Goal: Task Accomplishment & Management: Manage account settings

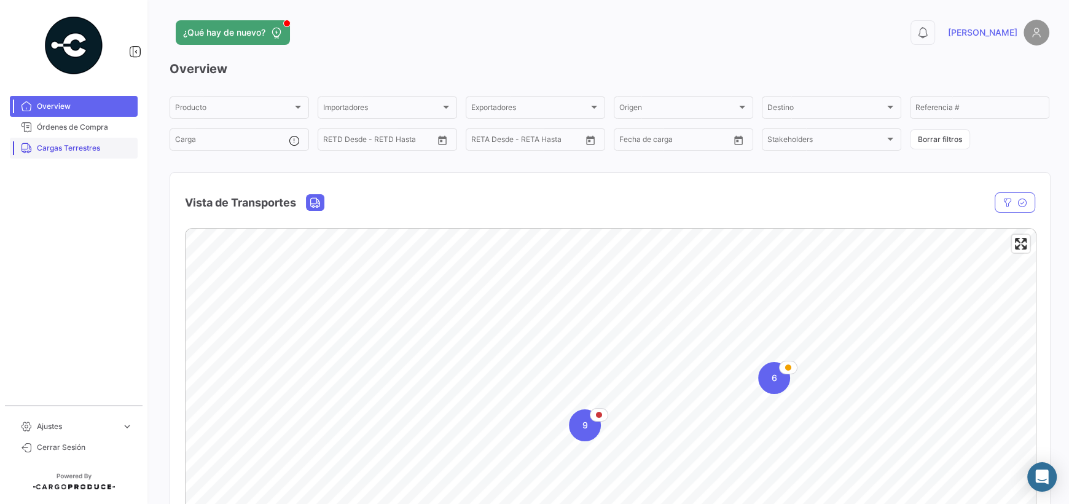
click at [81, 143] on span "Cargas Terrestres" at bounding box center [85, 148] width 96 height 11
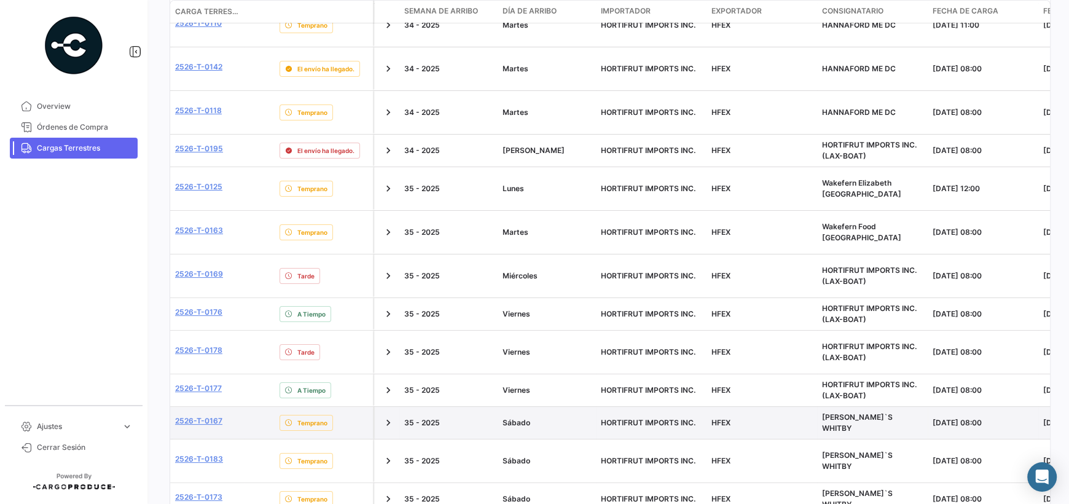
scroll to position [430, 0]
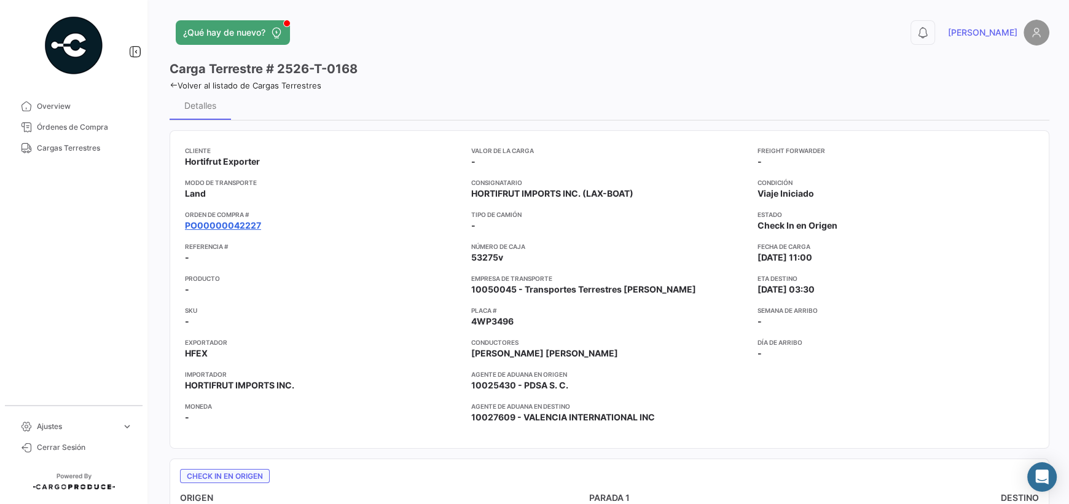
click at [238, 226] on link "PO00000042227" at bounding box center [223, 225] width 76 height 12
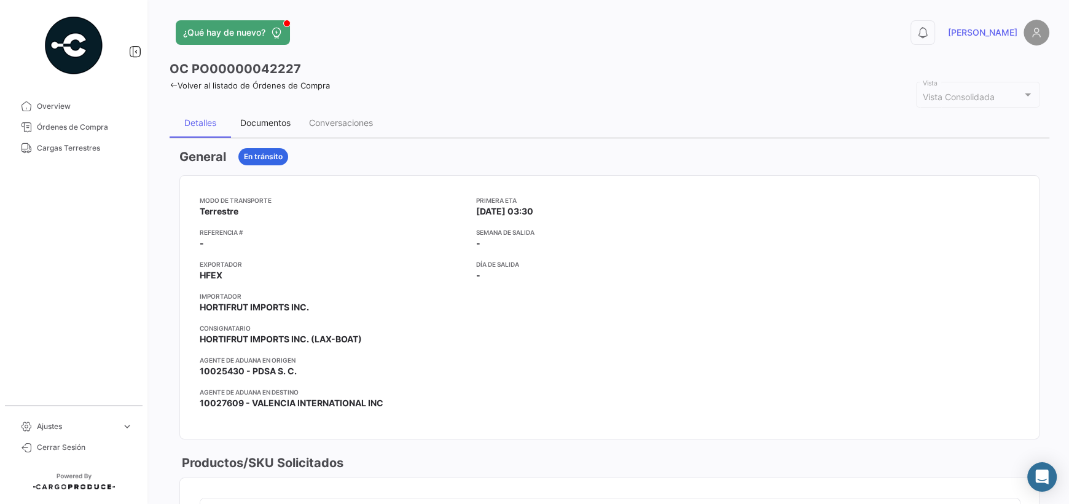
click at [265, 117] on div "Documentos" at bounding box center [265, 122] width 50 height 10
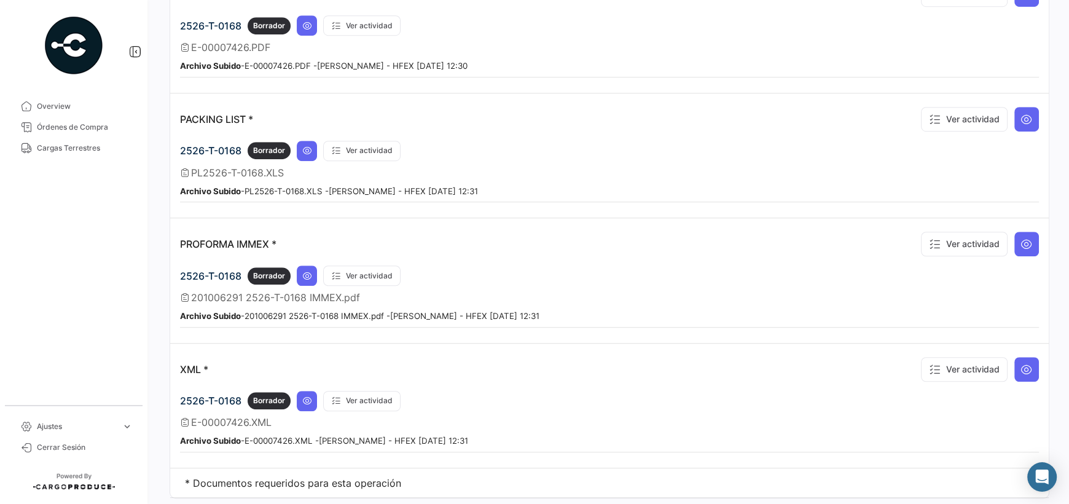
scroll to position [888, 0]
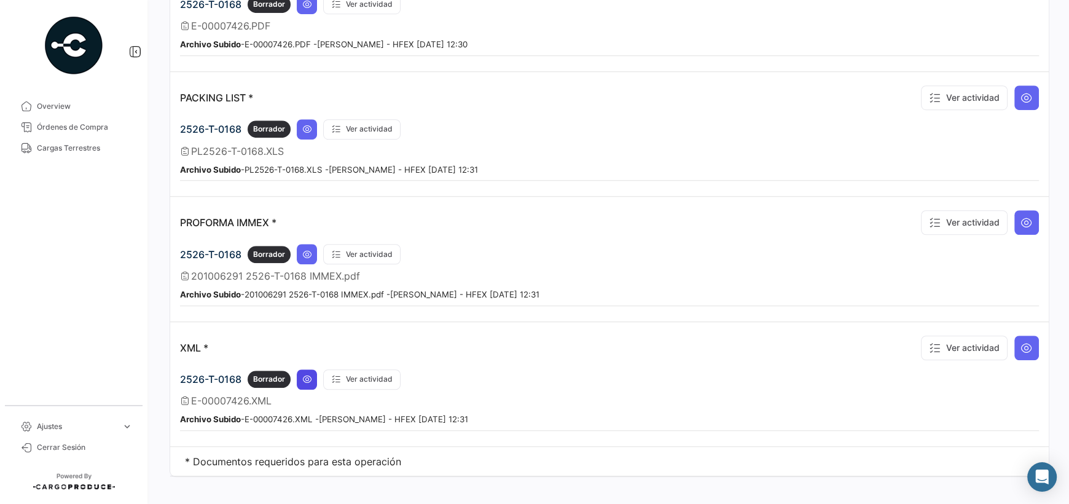
click at [306, 374] on icon at bounding box center [307, 379] width 10 height 10
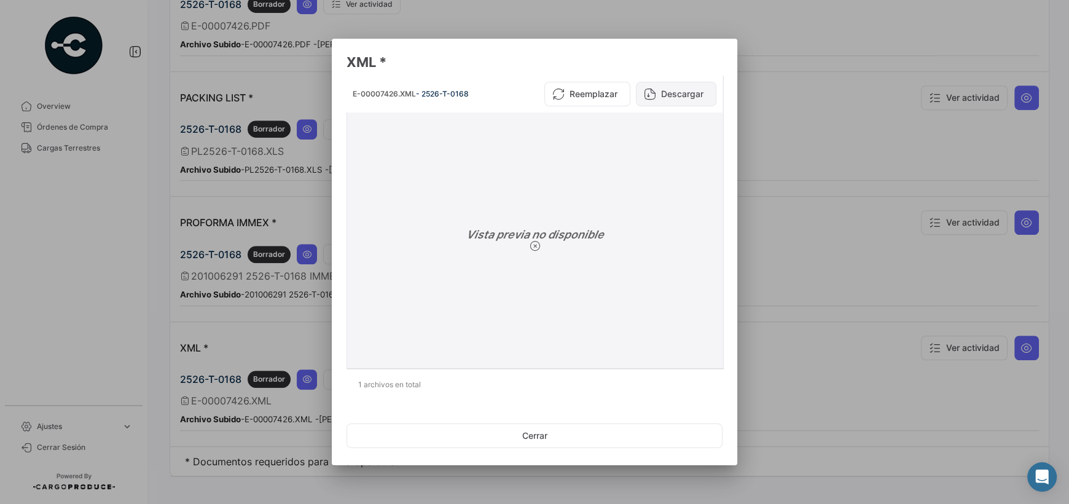
click at [404, 90] on button "Descargar" at bounding box center [676, 94] width 80 height 25
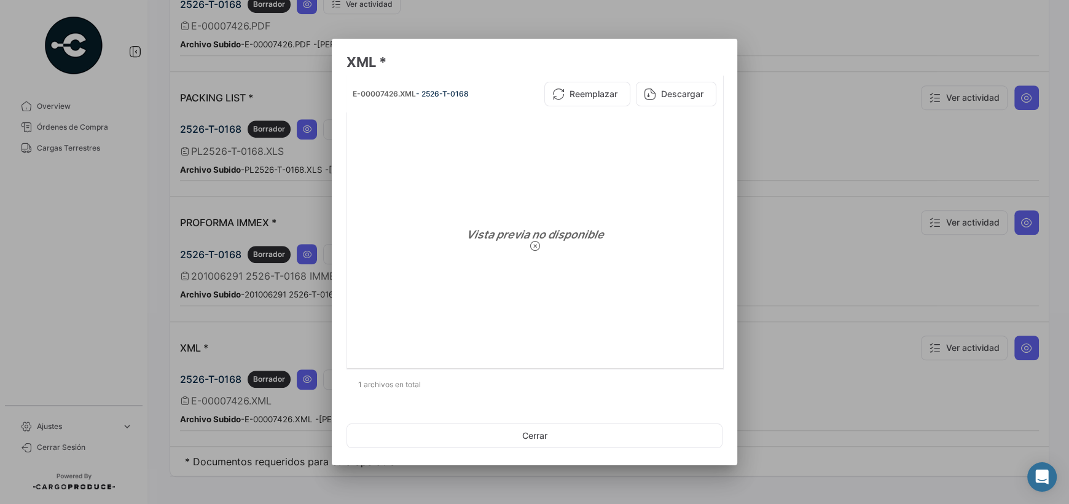
click at [307, 246] on div at bounding box center [534, 252] width 1069 height 504
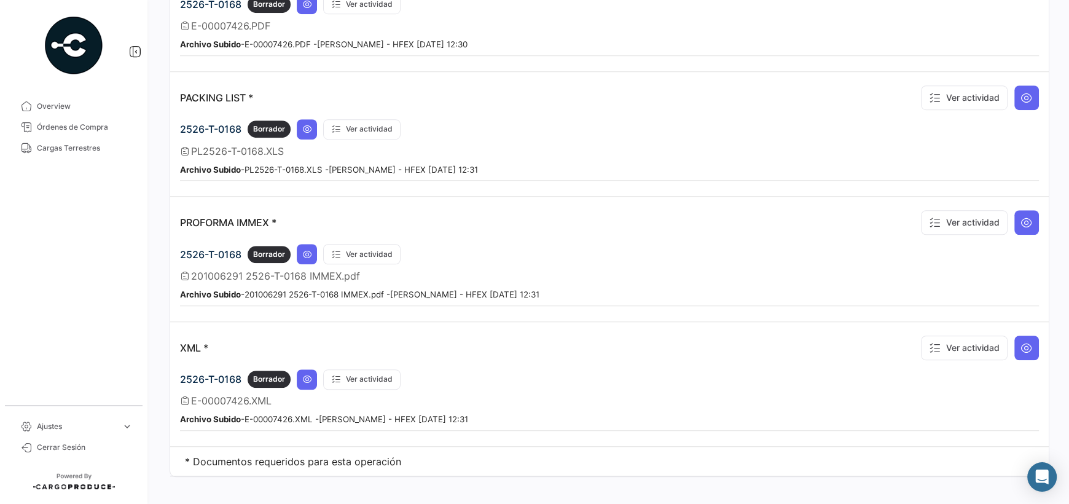
click at [307, 249] on icon at bounding box center [307, 254] width 10 height 10
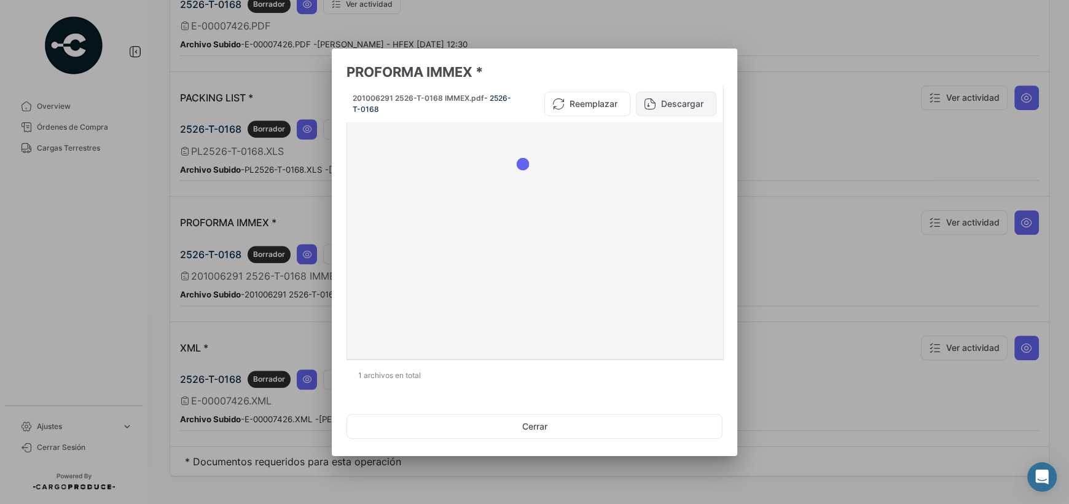
click at [404, 100] on button "Descargar" at bounding box center [676, 104] width 80 height 25
click at [386, 409] on mat-dialog-actions "Cerrar" at bounding box center [534, 426] width 376 height 42
click at [404, 420] on button "Cerrar" at bounding box center [534, 426] width 376 height 25
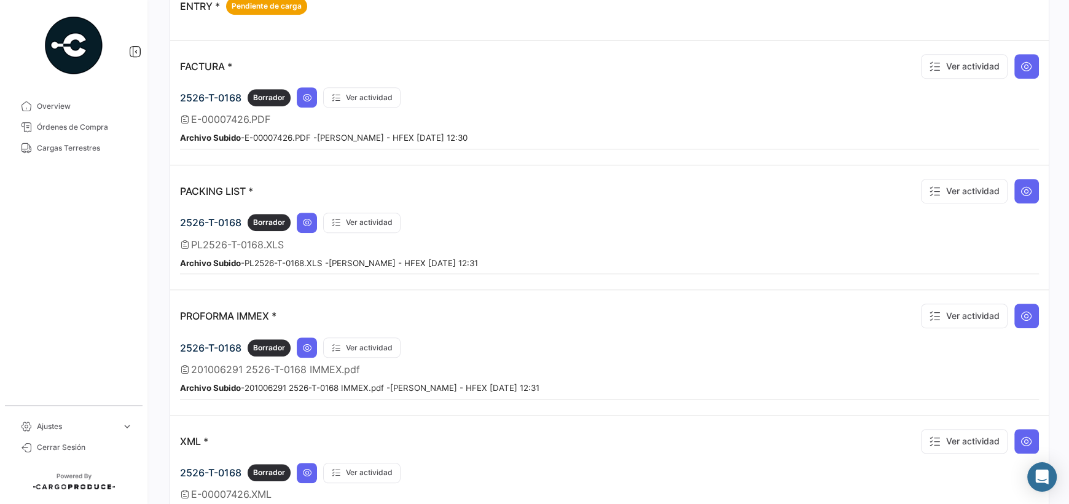
scroll to position [704, 0]
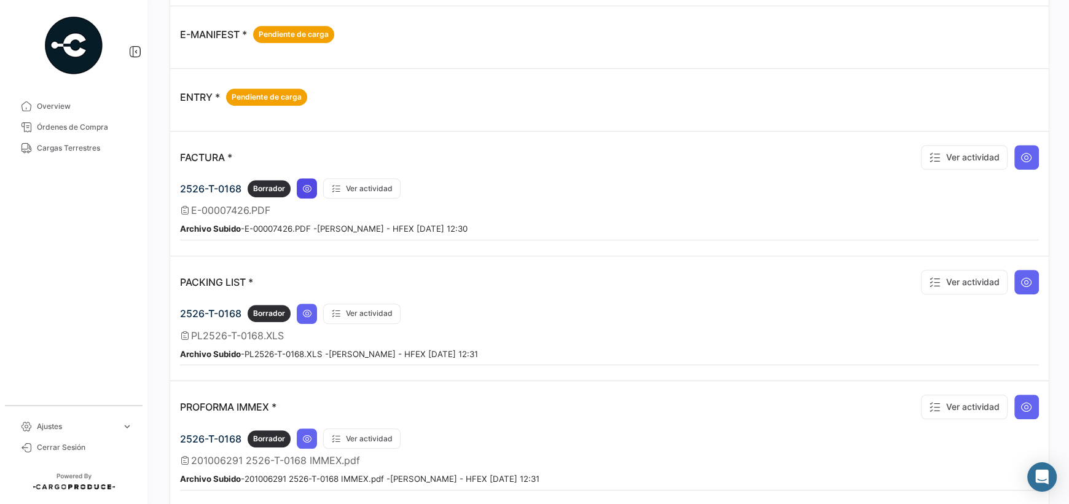
click at [300, 186] on button at bounding box center [307, 188] width 20 height 20
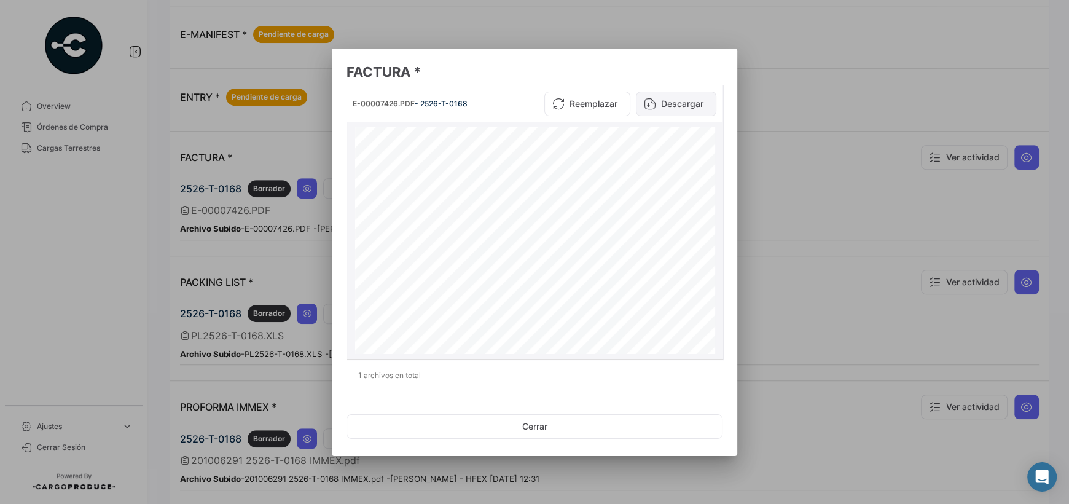
click at [404, 105] on button "Descargar" at bounding box center [676, 104] width 80 height 25
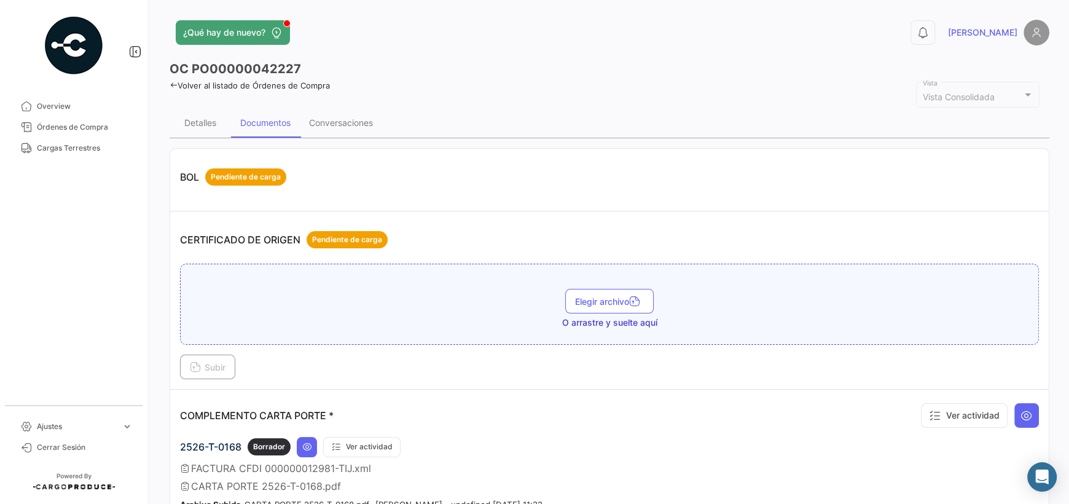
scroll to position [0, 0]
click at [361, 133] on div "Conversaciones" at bounding box center [341, 122] width 82 height 29
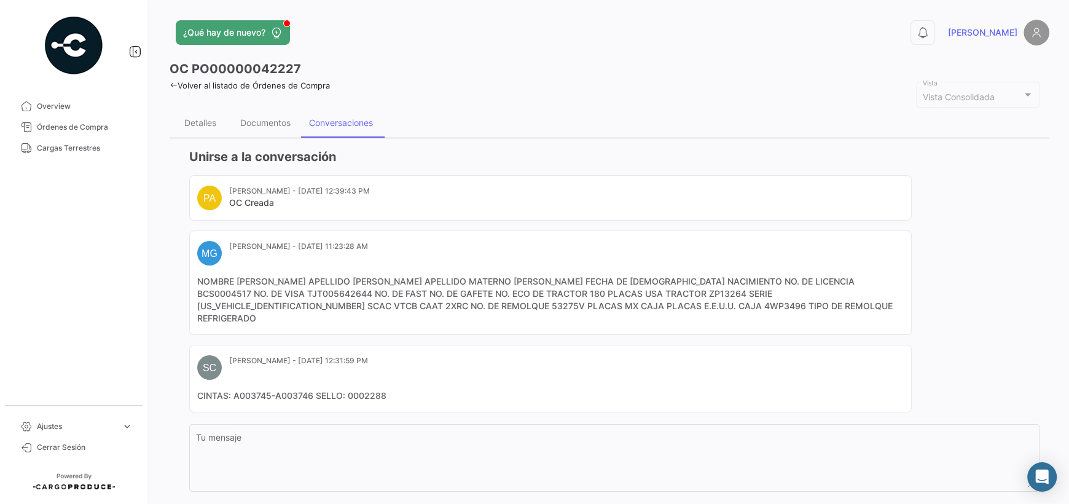
drag, startPoint x: 494, startPoint y: 302, endPoint x: 455, endPoint y: 302, distance: 39.3
click at [404, 302] on mat-card-content "NOMBRE [PERSON_NAME] APELLIDO [PERSON_NAME] APELLIDO MATERNO [PERSON_NAME] FECH…" at bounding box center [550, 299] width 706 height 49
copy mat-card-content "4WP3496"
click at [276, 307] on mat-card-content "NOMBRE [PERSON_NAME] APELLIDO [PERSON_NAME] APELLIDO MATERNO [PERSON_NAME] FECH…" at bounding box center [550, 299] width 706 height 49
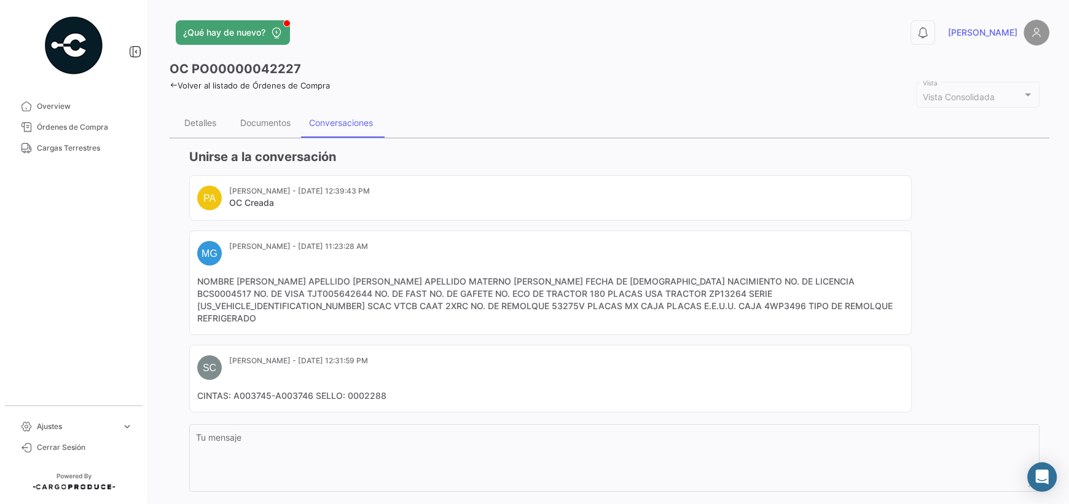
drag, startPoint x: 279, startPoint y: 307, endPoint x: 249, endPoint y: 308, distance: 29.5
click at [249, 308] on mat-card-content "NOMBRE [PERSON_NAME] APELLIDO [PERSON_NAME] APELLIDO MATERNO [PERSON_NAME] FECH…" at bounding box center [550, 299] width 706 height 49
copy mat-card-content "53275V"
drag, startPoint x: 859, startPoint y: 291, endPoint x: 838, endPoint y: 292, distance: 20.9
click at [404, 292] on mat-card-content "NOMBRE [PERSON_NAME] APELLIDO [PERSON_NAME] APELLIDO MATERNO [PERSON_NAME] FECH…" at bounding box center [550, 299] width 706 height 49
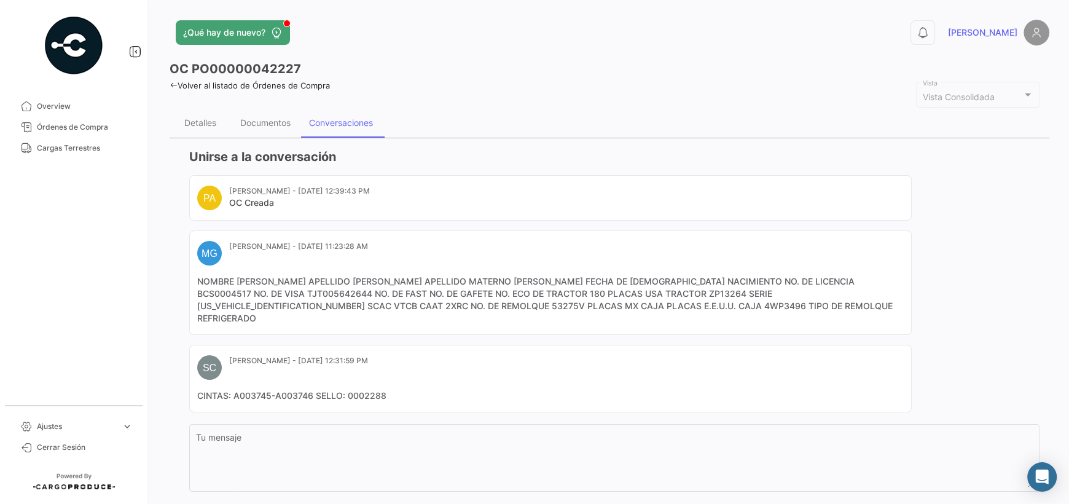
copy mat-card-content "2XRC"
drag, startPoint x: 266, startPoint y: 125, endPoint x: 232, endPoint y: 119, distance: 34.3
click at [265, 125] on div "Documentos" at bounding box center [265, 122] width 50 height 10
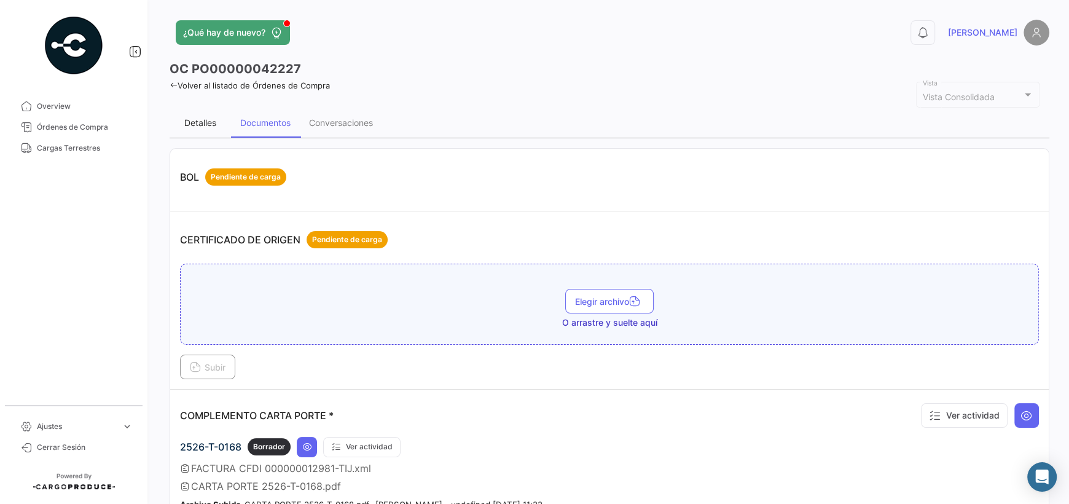
click at [204, 120] on div "Detalles" at bounding box center [200, 122] width 32 height 10
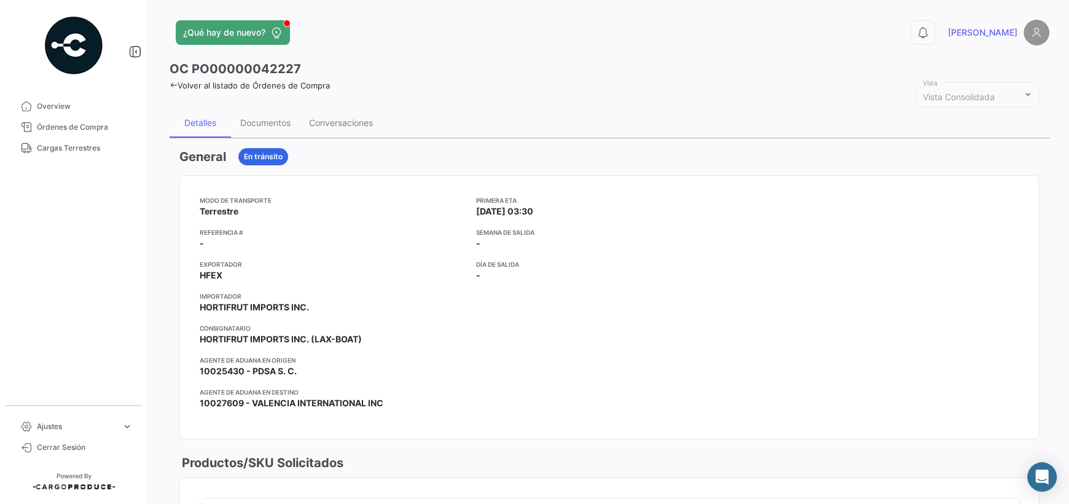
click at [175, 81] on icon at bounding box center [174, 85] width 8 height 8
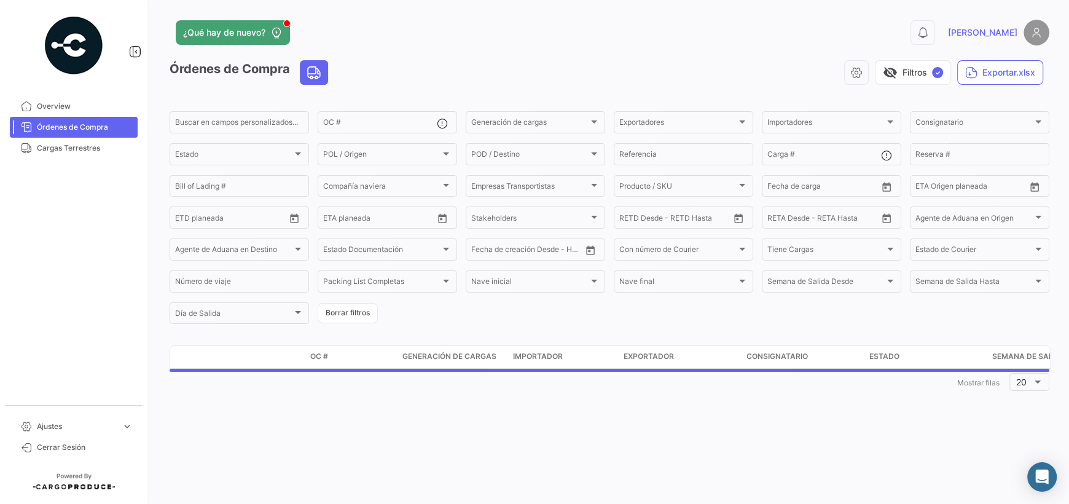
click at [170, 80] on h3 "Órdenes de Compra" at bounding box center [251, 72] width 162 height 25
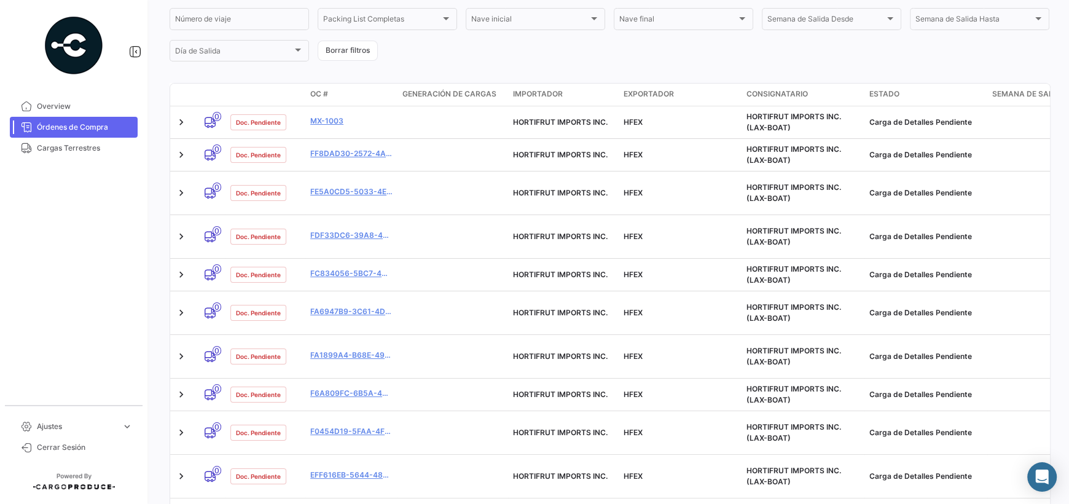
scroll to position [553, 0]
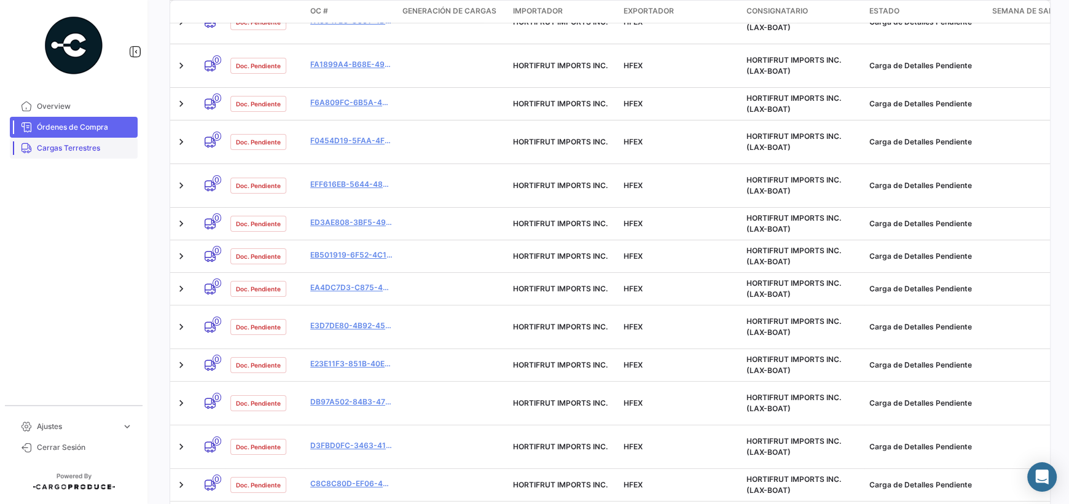
drag, startPoint x: 60, startPoint y: 148, endPoint x: 91, endPoint y: 158, distance: 33.0
click at [60, 147] on span "Cargas Terrestres" at bounding box center [85, 148] width 96 height 11
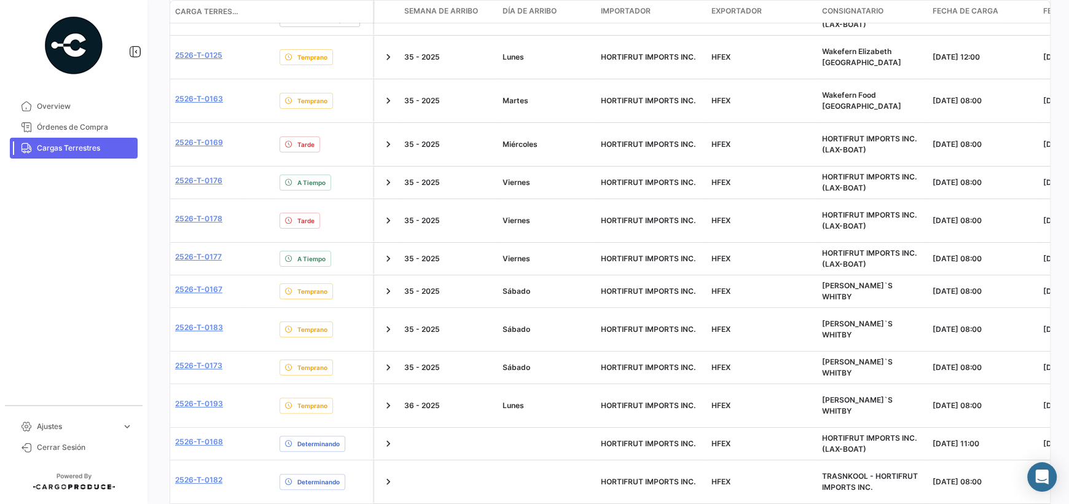
scroll to position [580, 0]
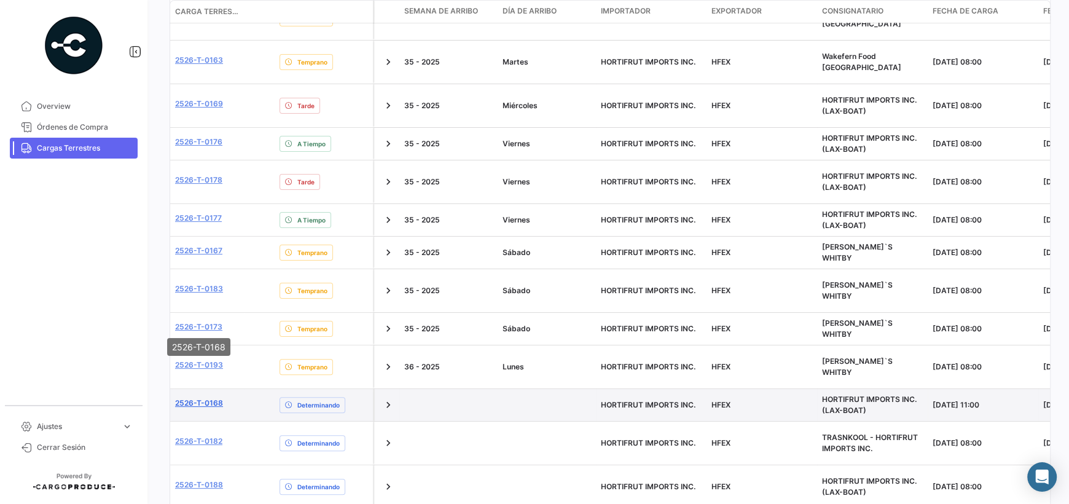
click at [216, 397] on link "2526-T-0168" at bounding box center [199, 402] width 48 height 11
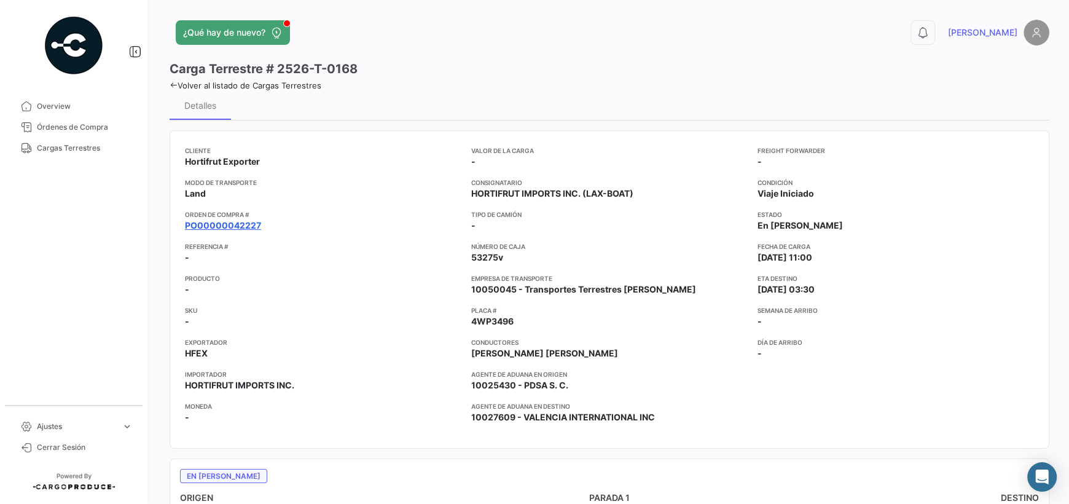
click at [239, 220] on link "PO00000042227" at bounding box center [223, 225] width 76 height 12
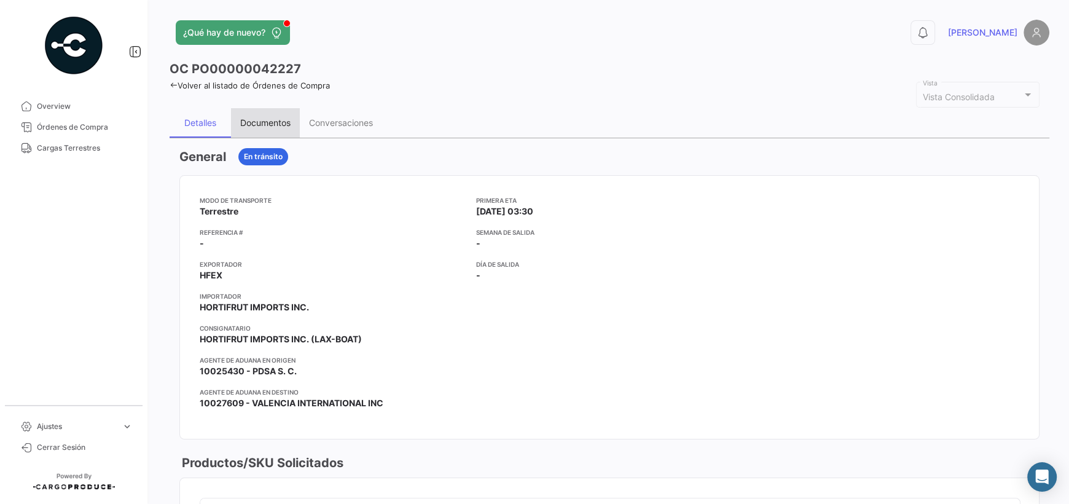
click at [275, 120] on div "Documentos" at bounding box center [265, 122] width 50 height 10
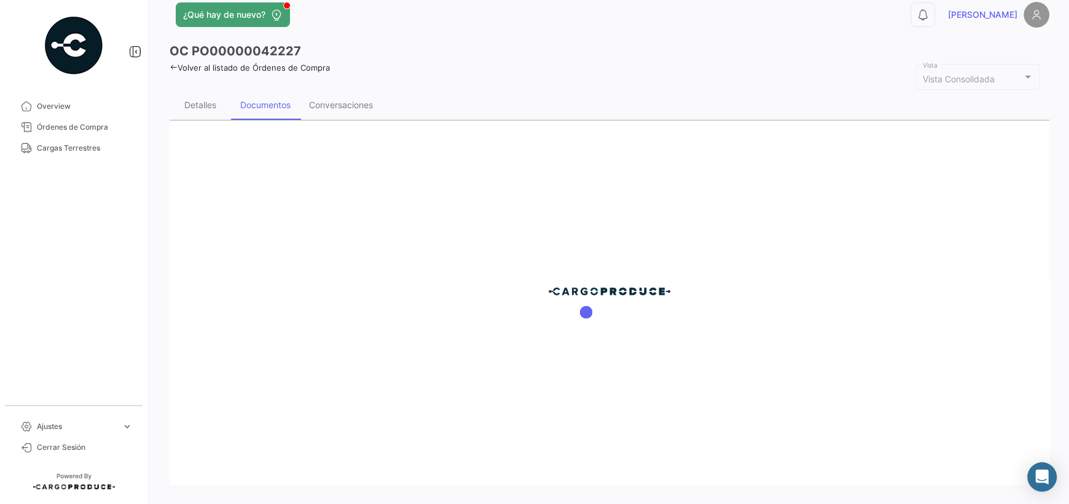
scroll to position [27, 0]
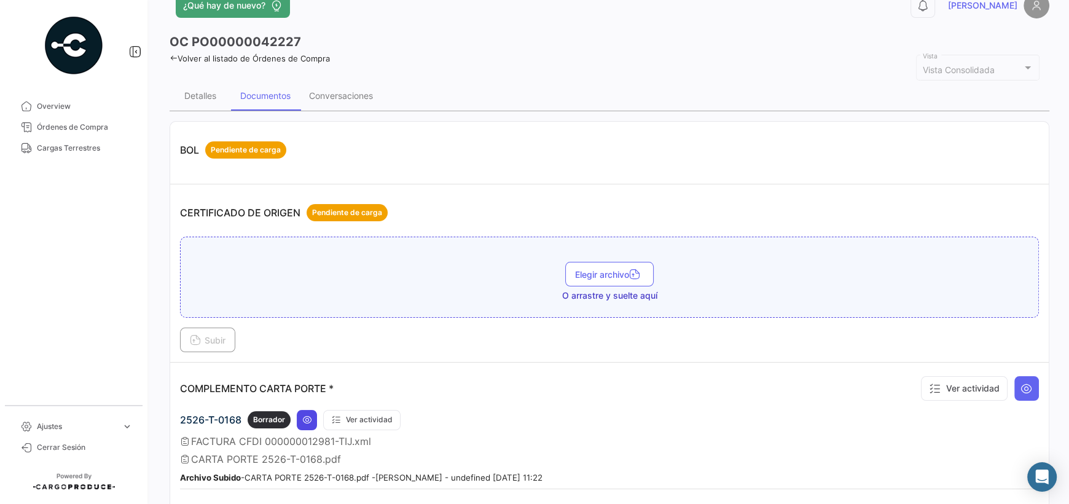
click at [311, 415] on icon at bounding box center [307, 420] width 10 height 10
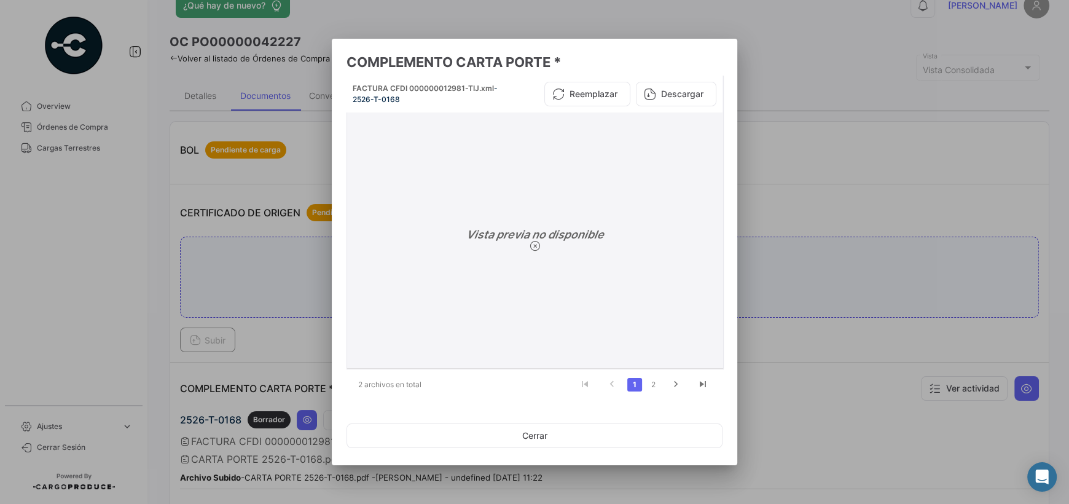
click at [404, 94] on button "Descargar" at bounding box center [676, 94] width 80 height 25
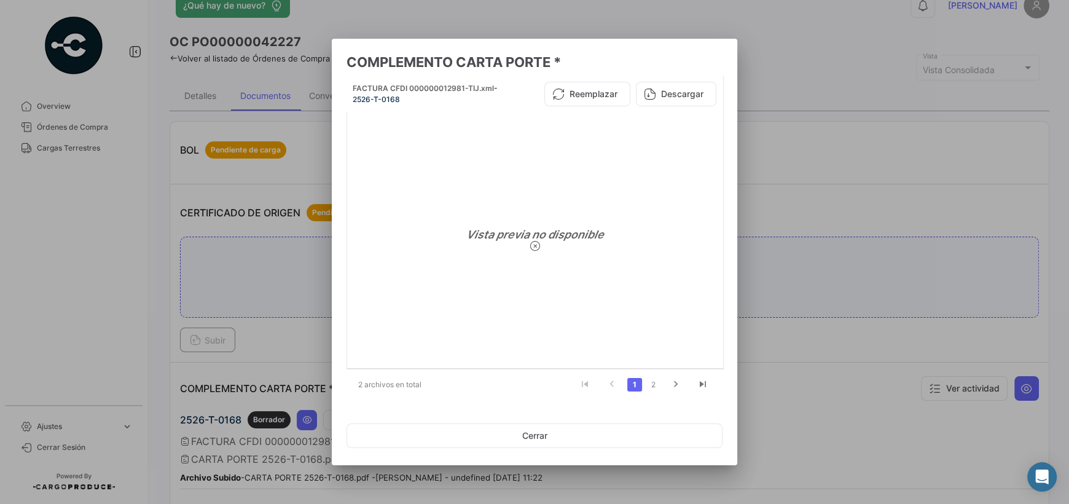
click at [210, 100] on div at bounding box center [534, 252] width 1069 height 504
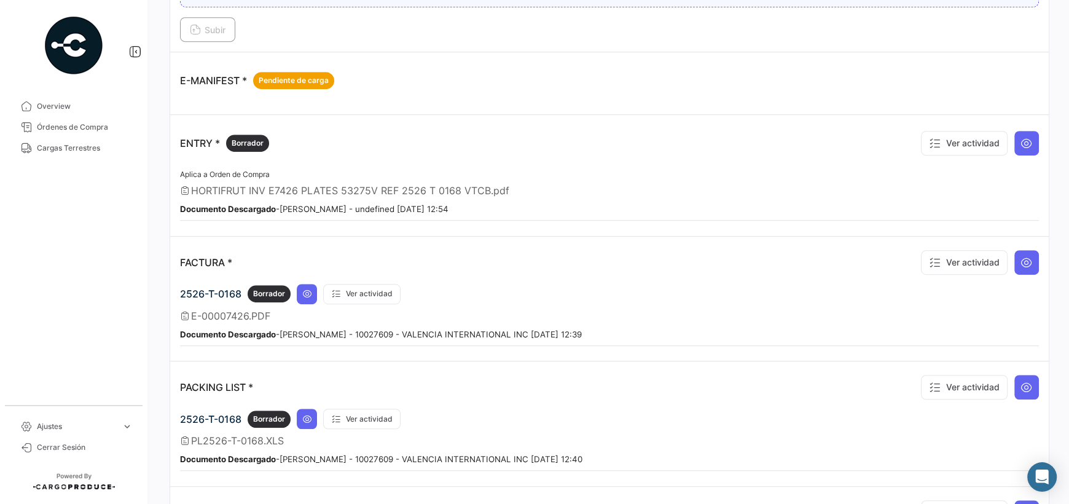
scroll to position [703, 0]
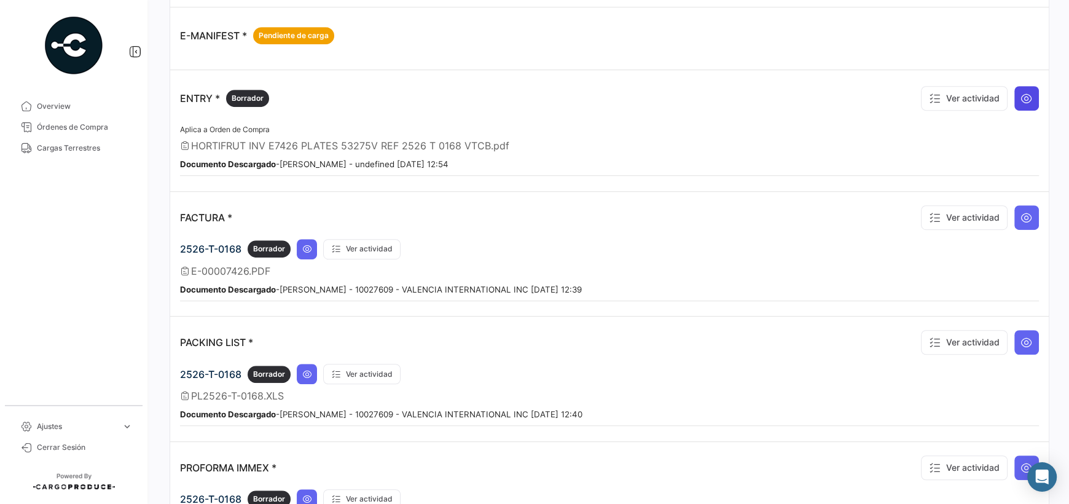
click at [404, 92] on icon at bounding box center [1026, 98] width 12 height 12
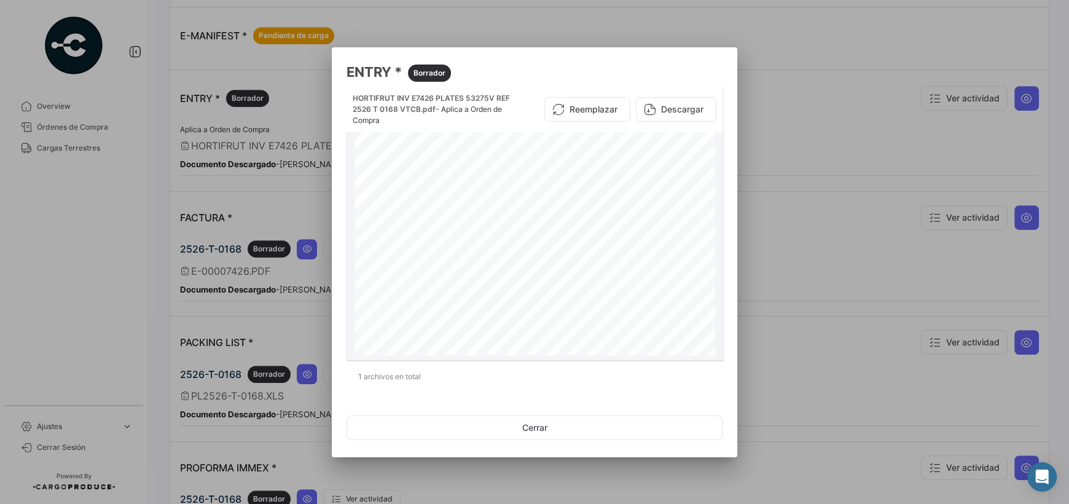
drag, startPoint x: 687, startPoint y: 167, endPoint x: 628, endPoint y: 179, distance: 60.1
click at [404, 179] on div "T/P#: 53275V F# 0259933 E7426 LOT#: 2526 T 0168 K76 - 1161932 - 4 TRUCK: 53275V…" at bounding box center [535, 361] width 360 height 466
copy div "K76 - 1161932 - 4"
click at [404, 427] on button "Cerrar" at bounding box center [534, 427] width 376 height 25
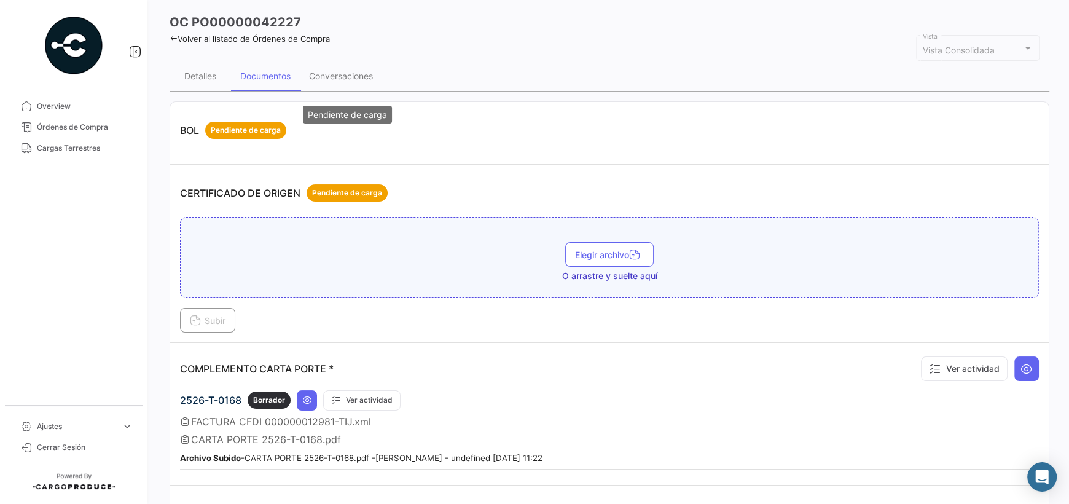
scroll to position [0, 0]
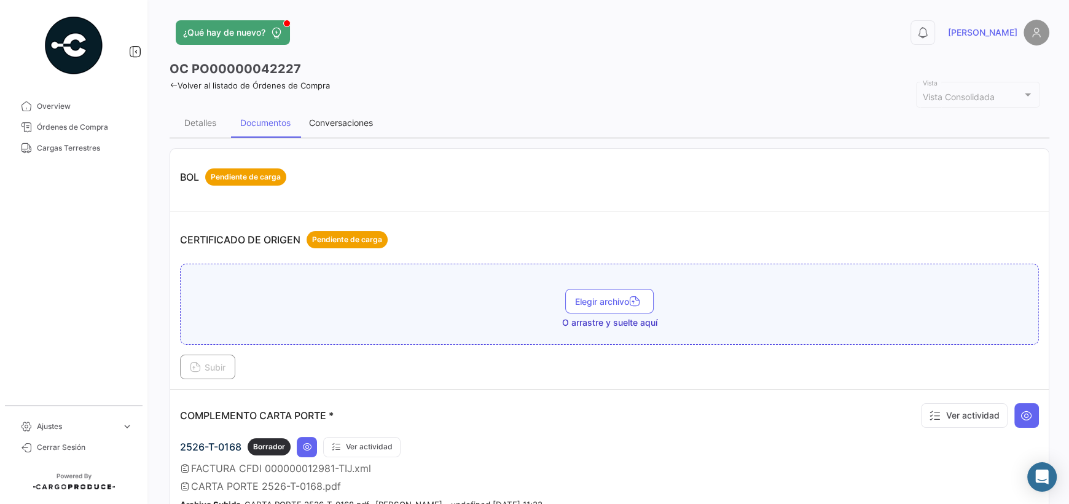
click at [329, 126] on div "Conversaciones" at bounding box center [341, 122] width 64 height 10
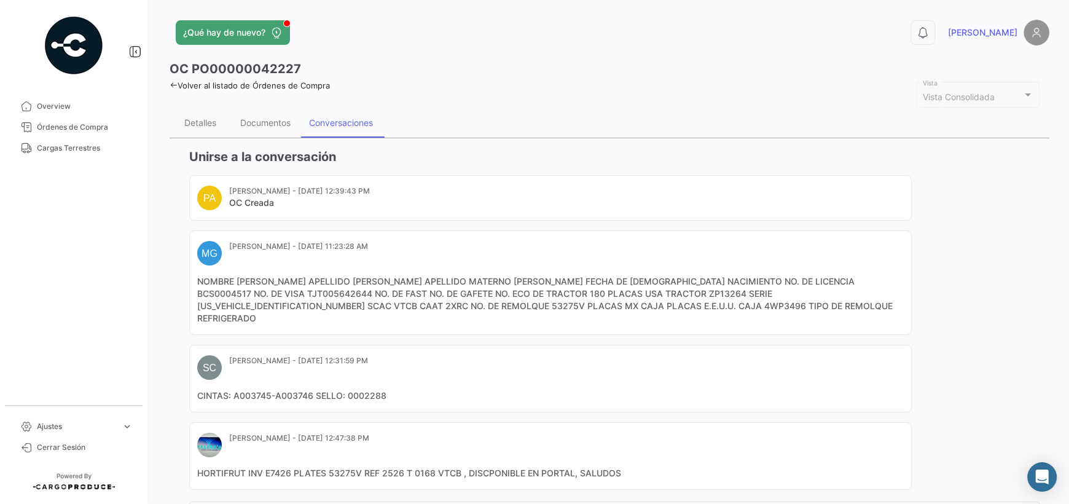
drag, startPoint x: 278, startPoint y: 303, endPoint x: 246, endPoint y: 305, distance: 32.0
click at [246, 305] on mat-card-content "NOMBRE [PERSON_NAME] APELLIDO [PERSON_NAME] APELLIDO MATERNO [PERSON_NAME] FECH…" at bounding box center [550, 299] width 706 height 49
copy mat-card-content "53275V"
click at [258, 125] on div "Documentos" at bounding box center [265, 122] width 50 height 10
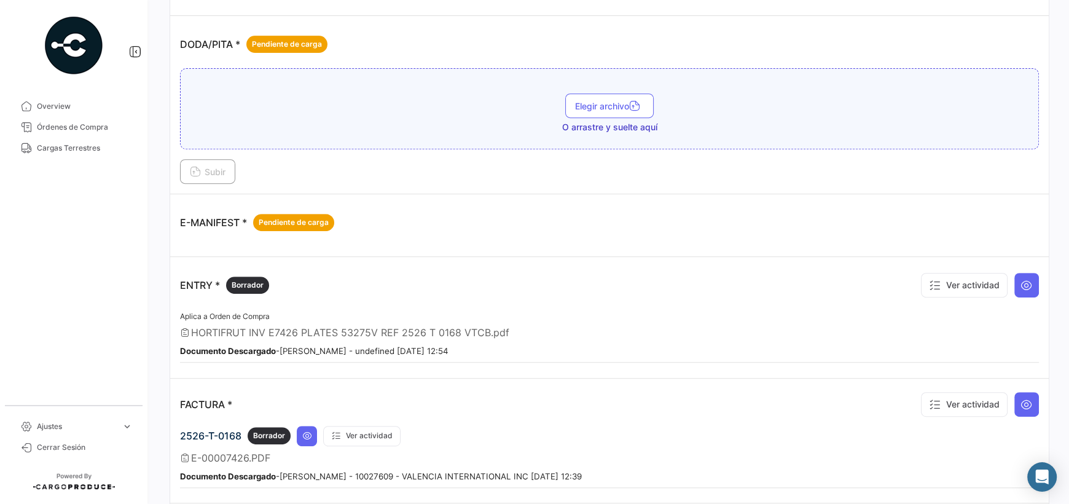
scroll to position [491, 0]
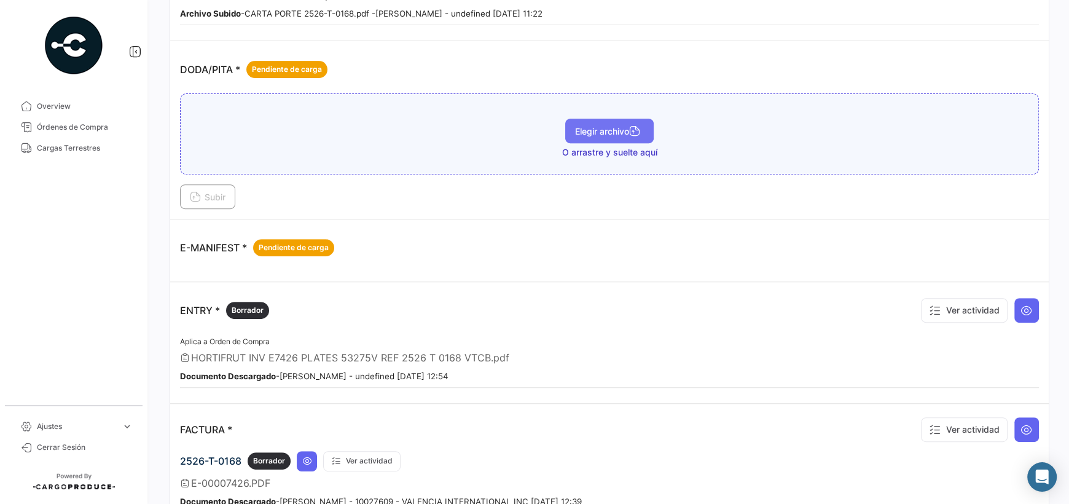
click at [404, 126] on span "Elegir archivo" at bounding box center [609, 131] width 69 height 10
click at [194, 185] on button "Subir" at bounding box center [207, 196] width 55 height 25
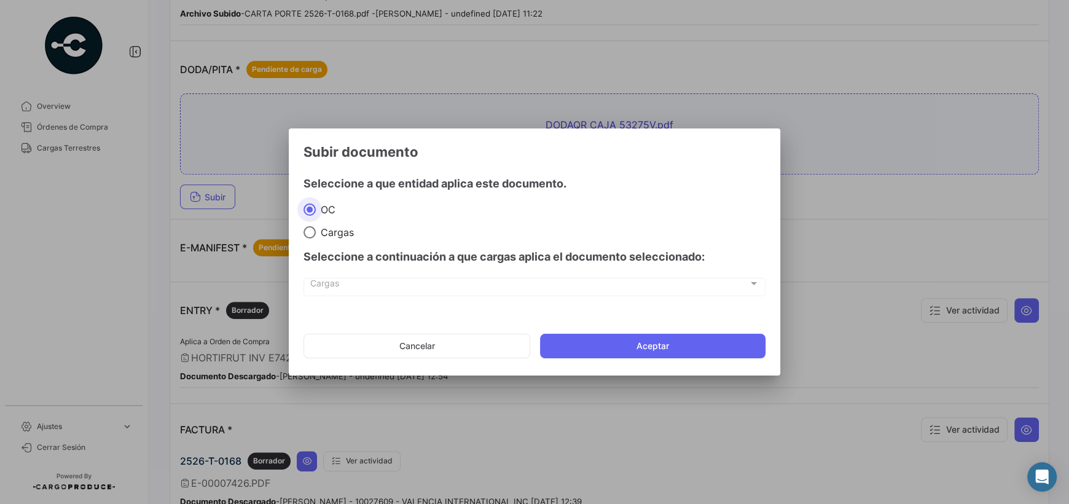
click at [327, 234] on span "Cargas" at bounding box center [335, 232] width 38 height 12
click at [316, 234] on input "Cargas" at bounding box center [309, 232] width 12 height 12
radio input "true"
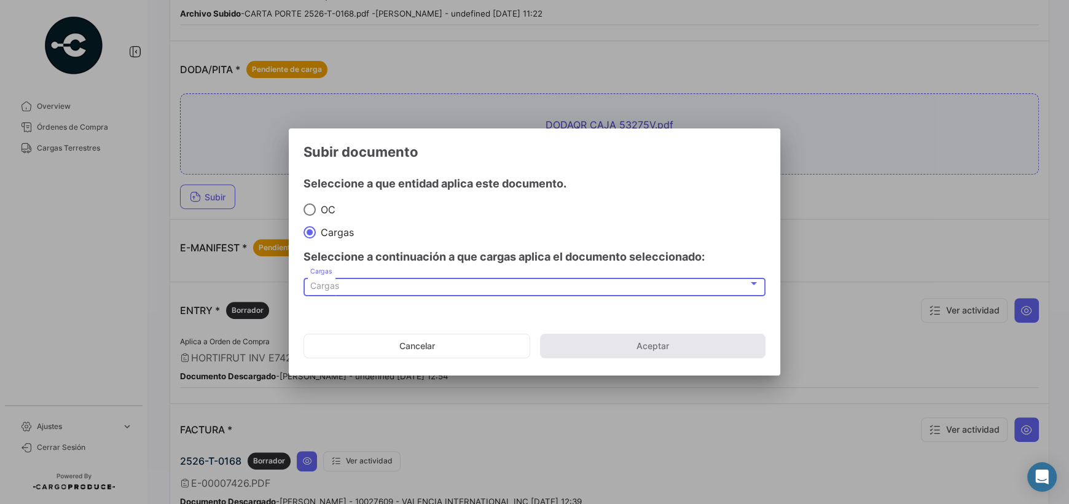
click at [404, 281] on div "Cargas" at bounding box center [529, 286] width 438 height 10
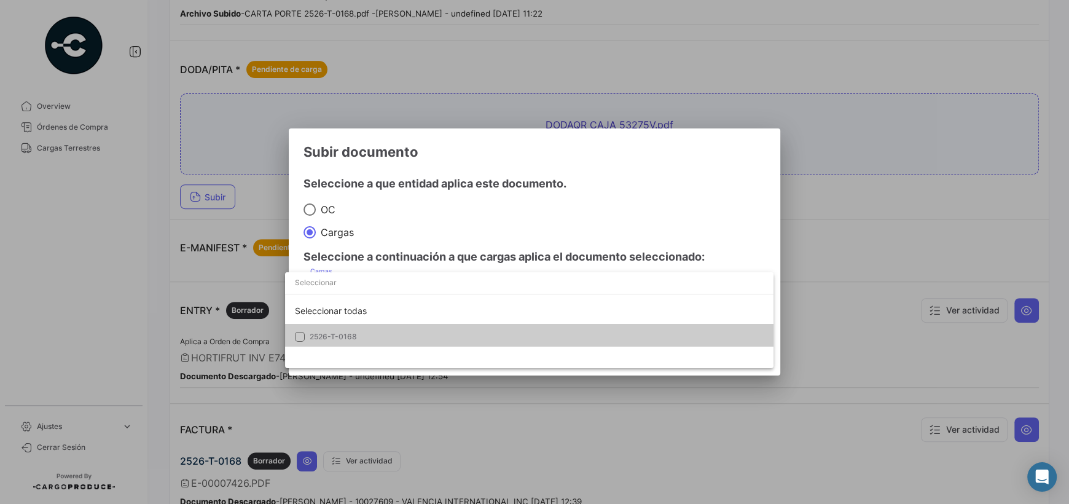
click at [310, 335] on span "2526-T-0168" at bounding box center [333, 336] width 47 height 9
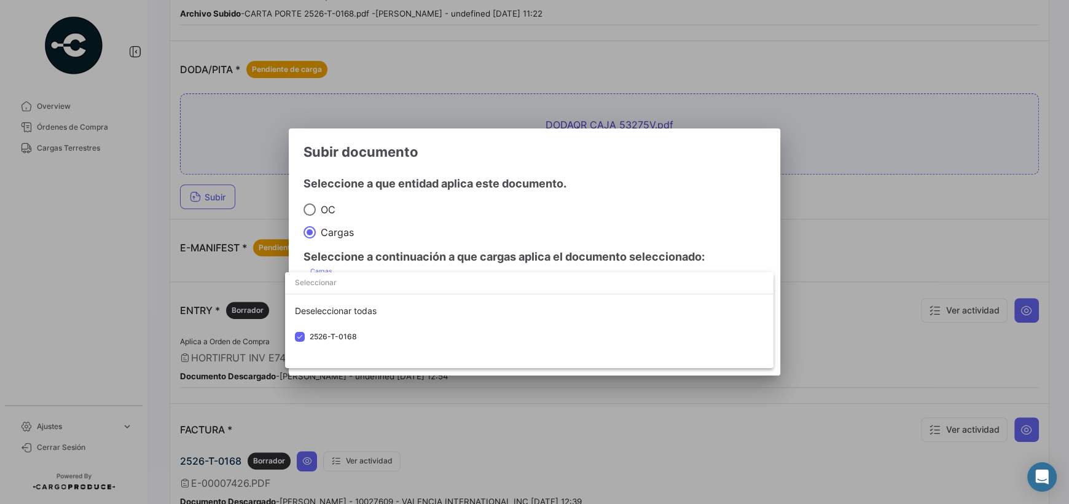
click at [404, 197] on div at bounding box center [534, 252] width 1069 height 504
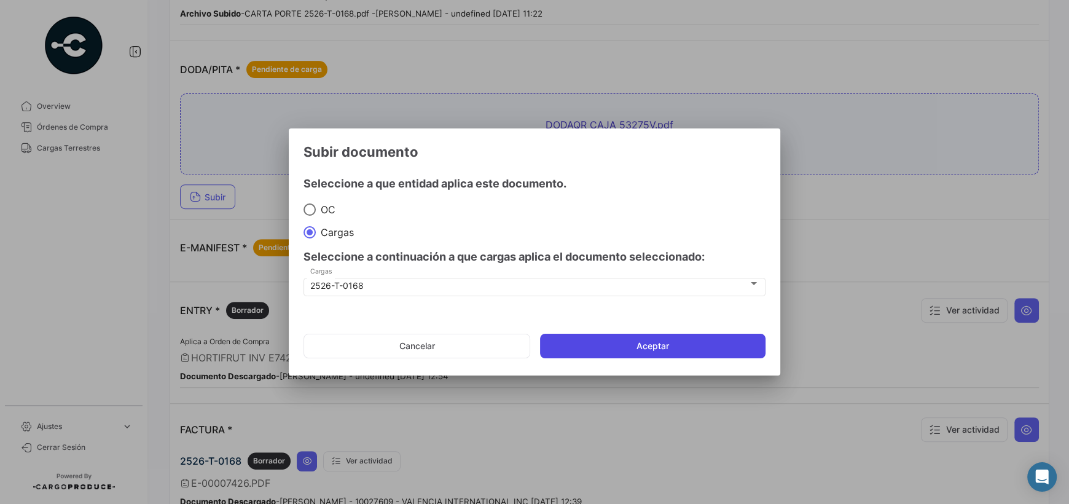
click at [404, 343] on button "Aceptar" at bounding box center [652, 346] width 225 height 25
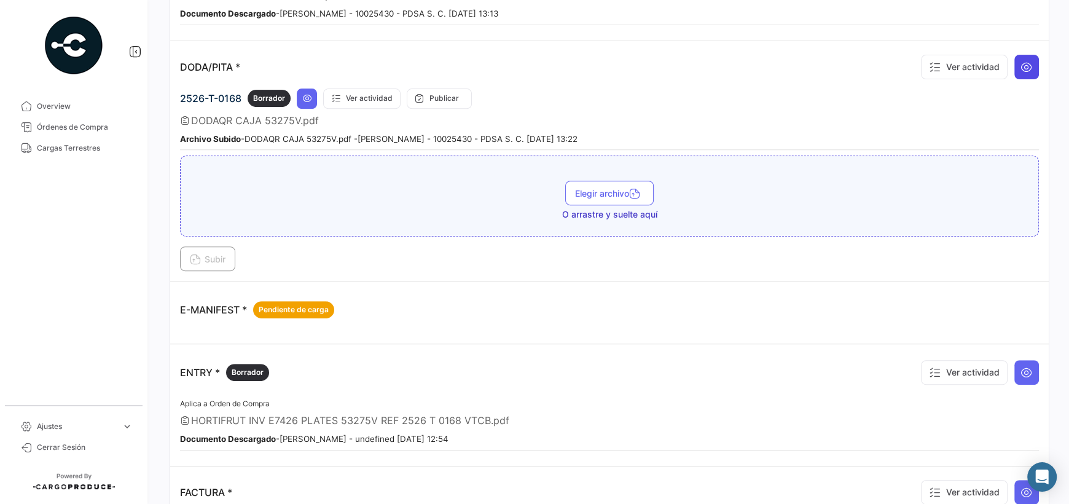
click at [404, 61] on icon at bounding box center [1026, 67] width 12 height 12
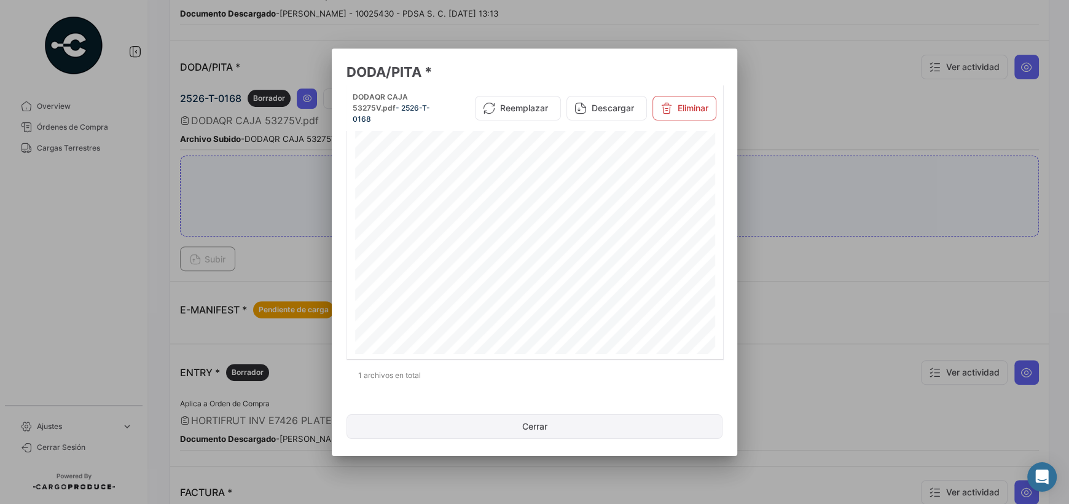
click at [404, 423] on button "Cerrar" at bounding box center [534, 426] width 376 height 25
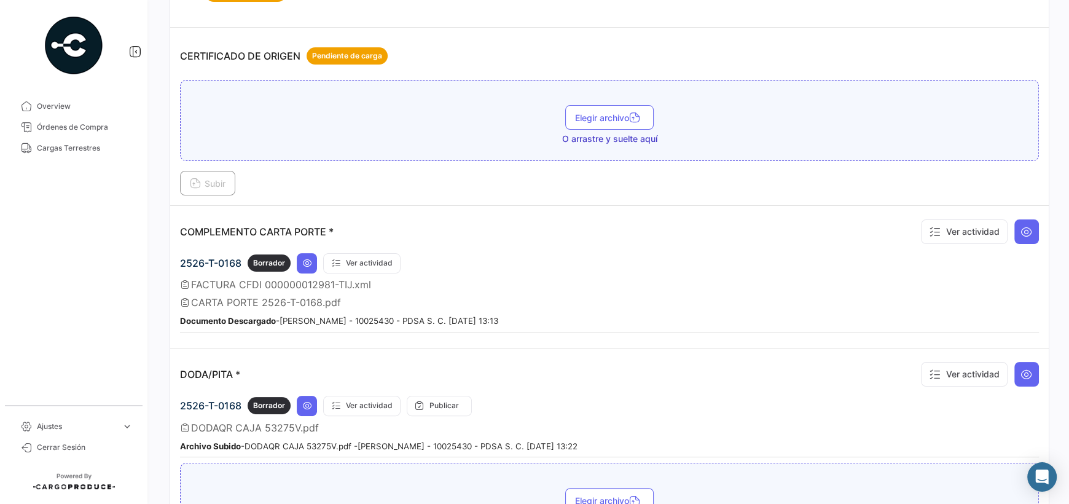
scroll to position [0, 0]
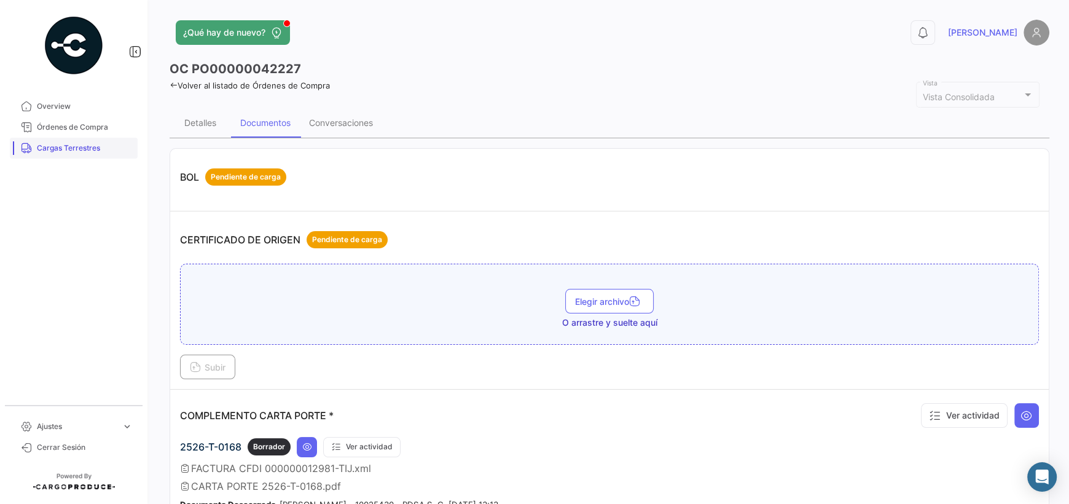
click at [80, 149] on span "Cargas Terrestres" at bounding box center [85, 148] width 96 height 11
